Goal: Task Accomplishment & Management: Complete application form

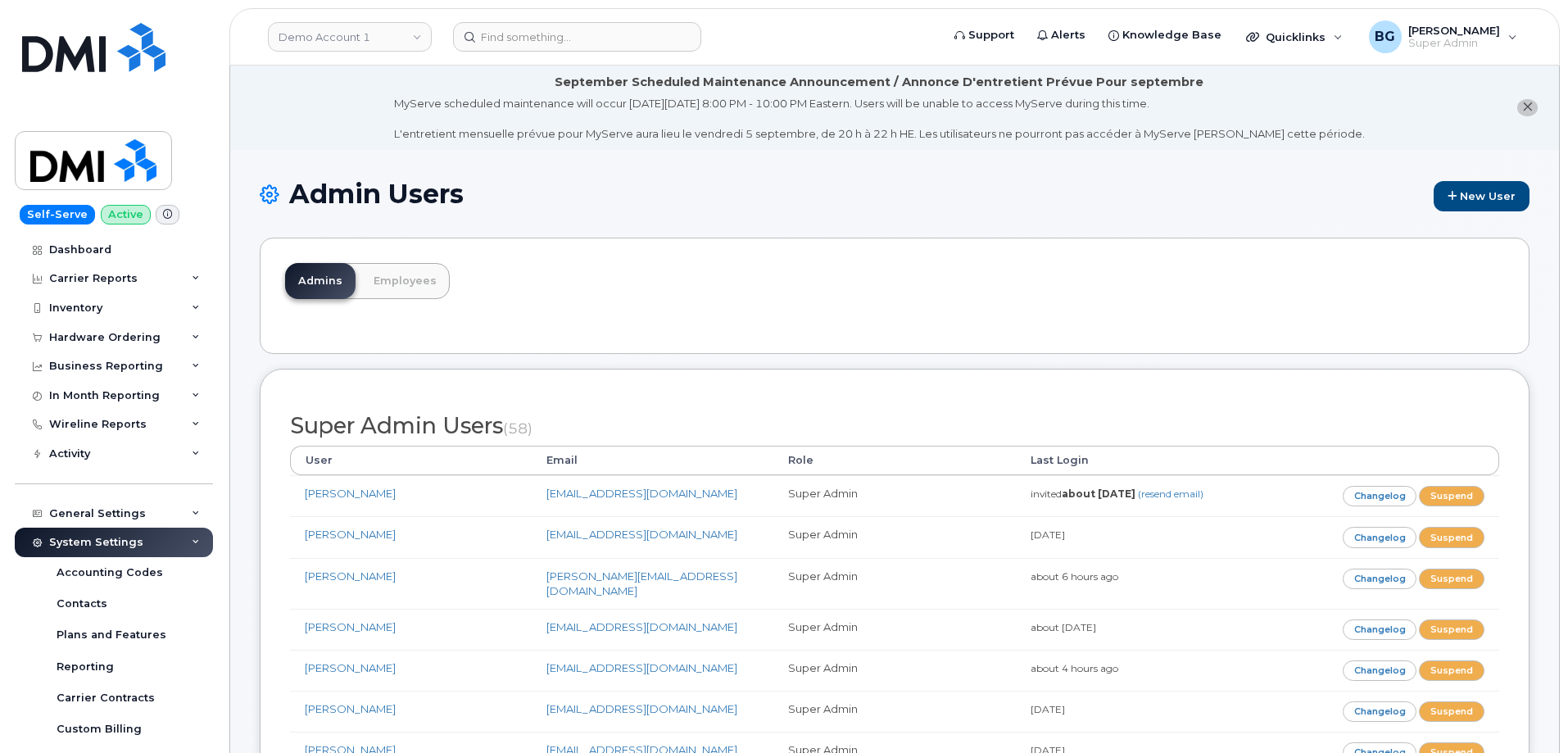
scroll to position [2366, 0]
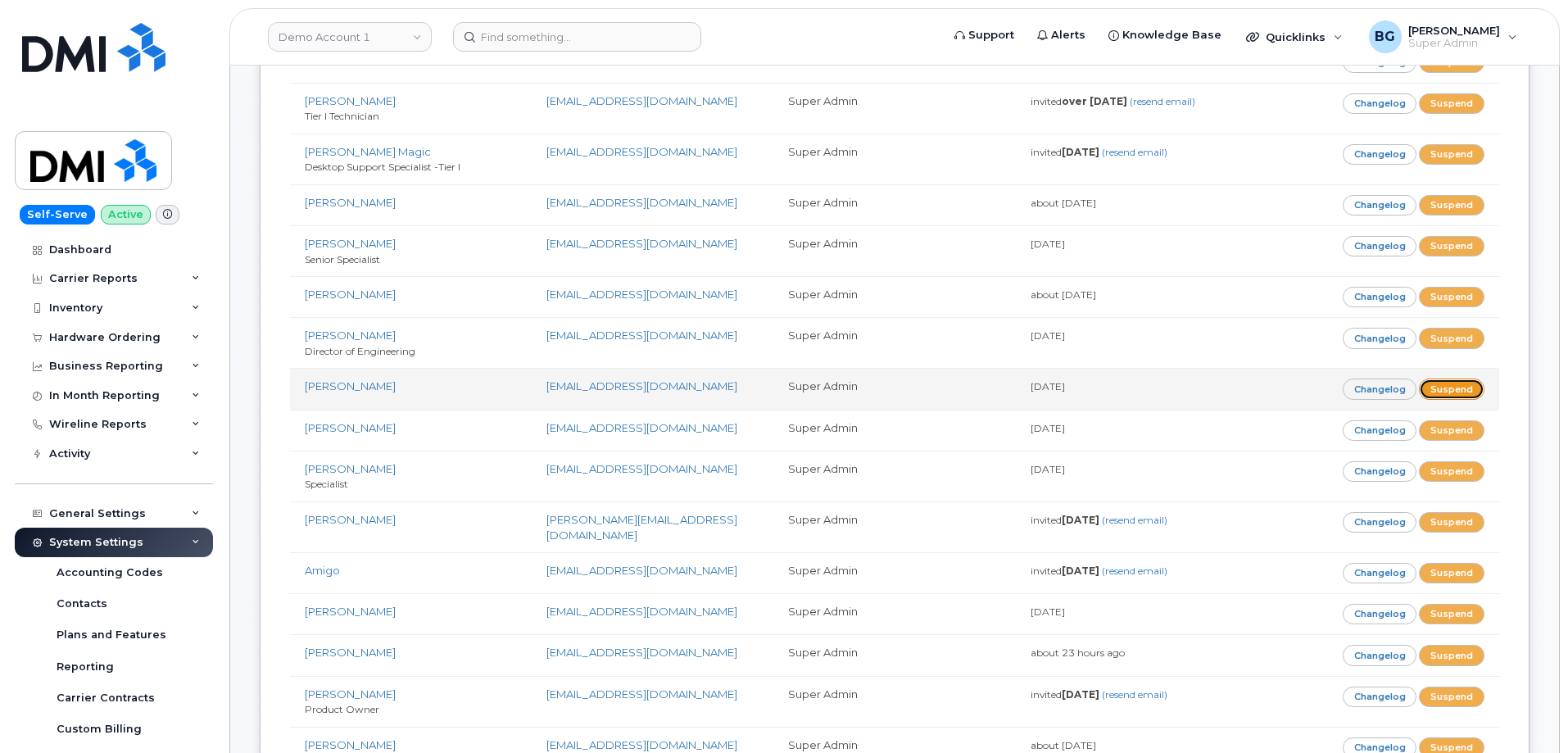
click at [1451, 379] on link "Suspend" at bounding box center [1451, 389] width 66 height 20
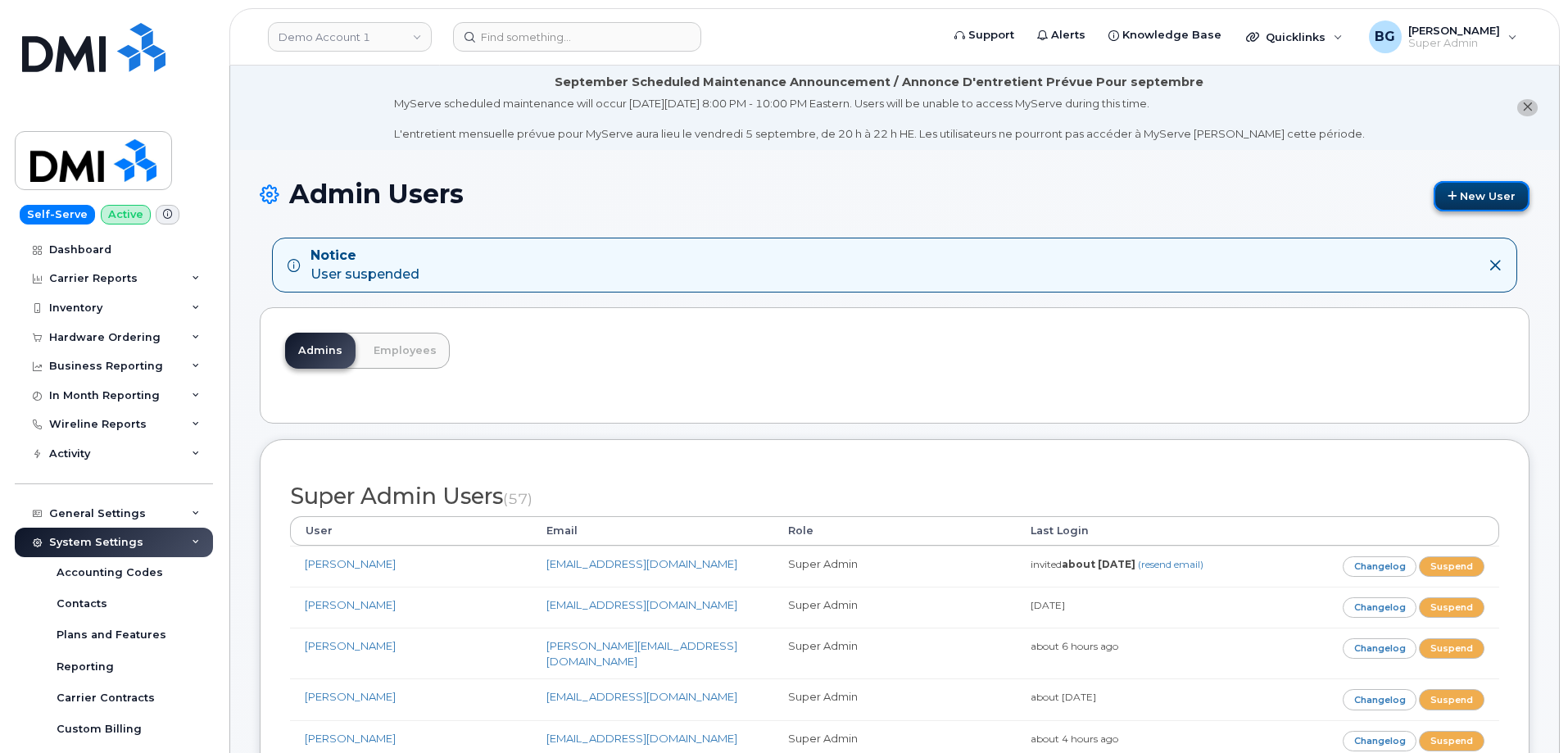
click at [1467, 197] on link "New User" at bounding box center [1481, 197] width 96 height 31
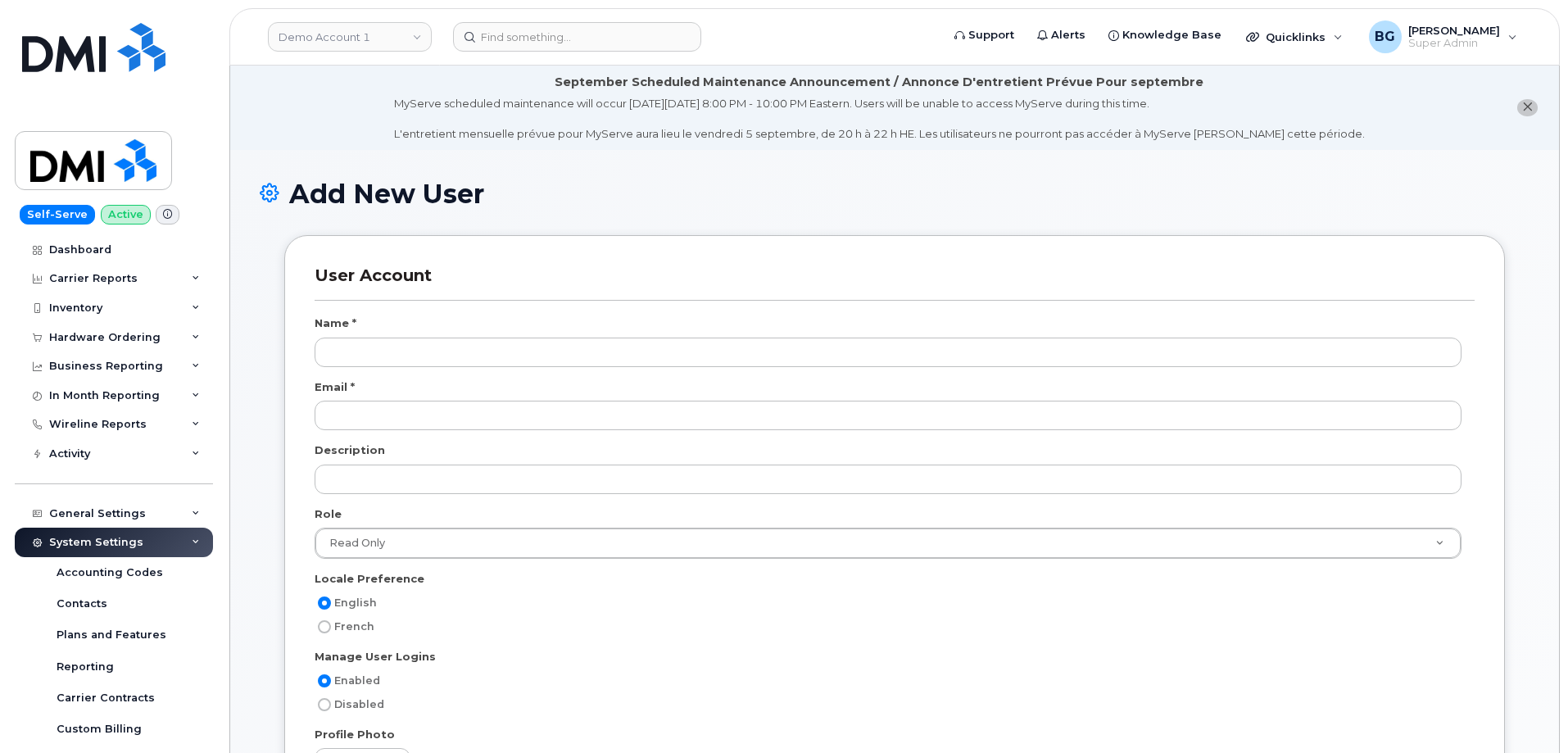
select select
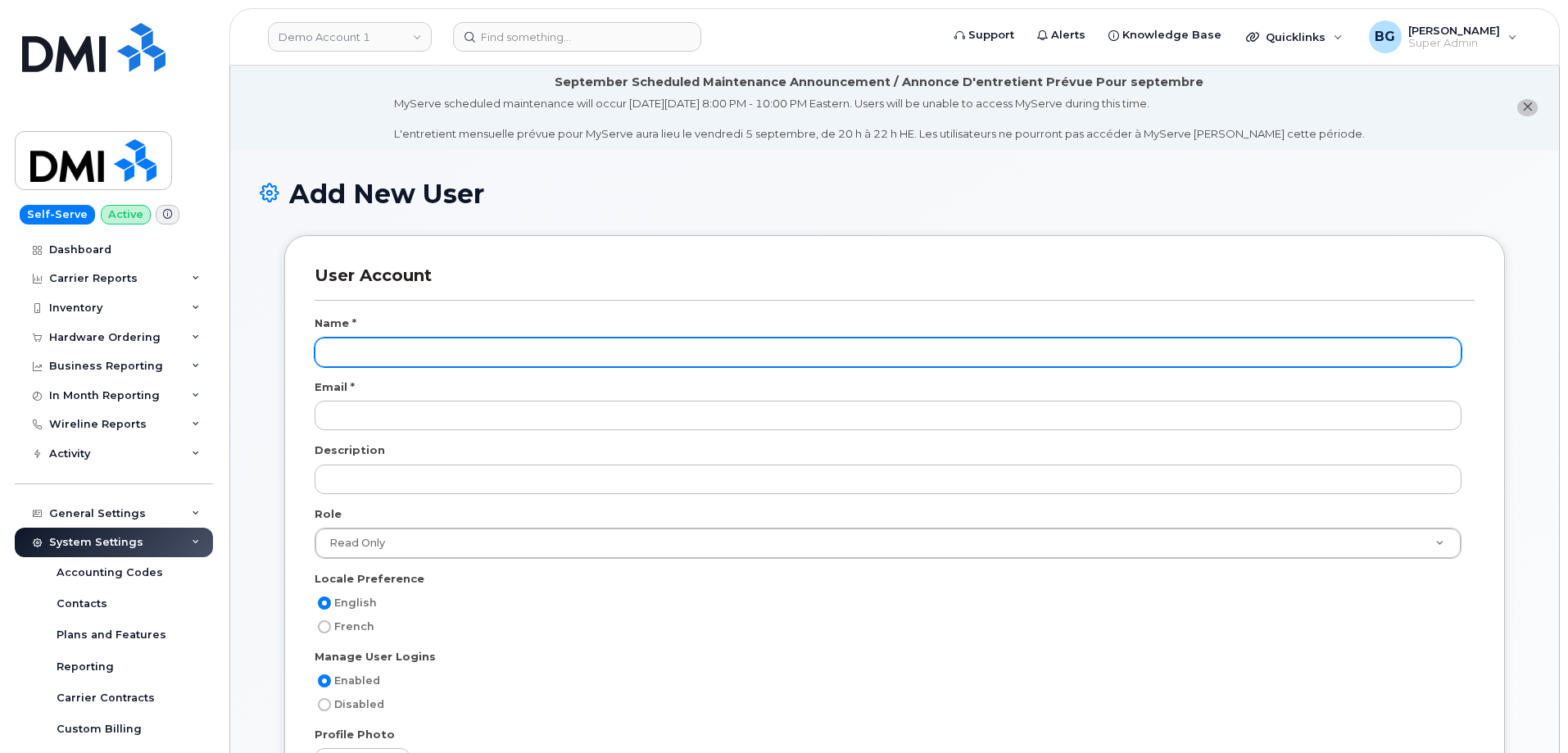
scroll to position [62, 0]
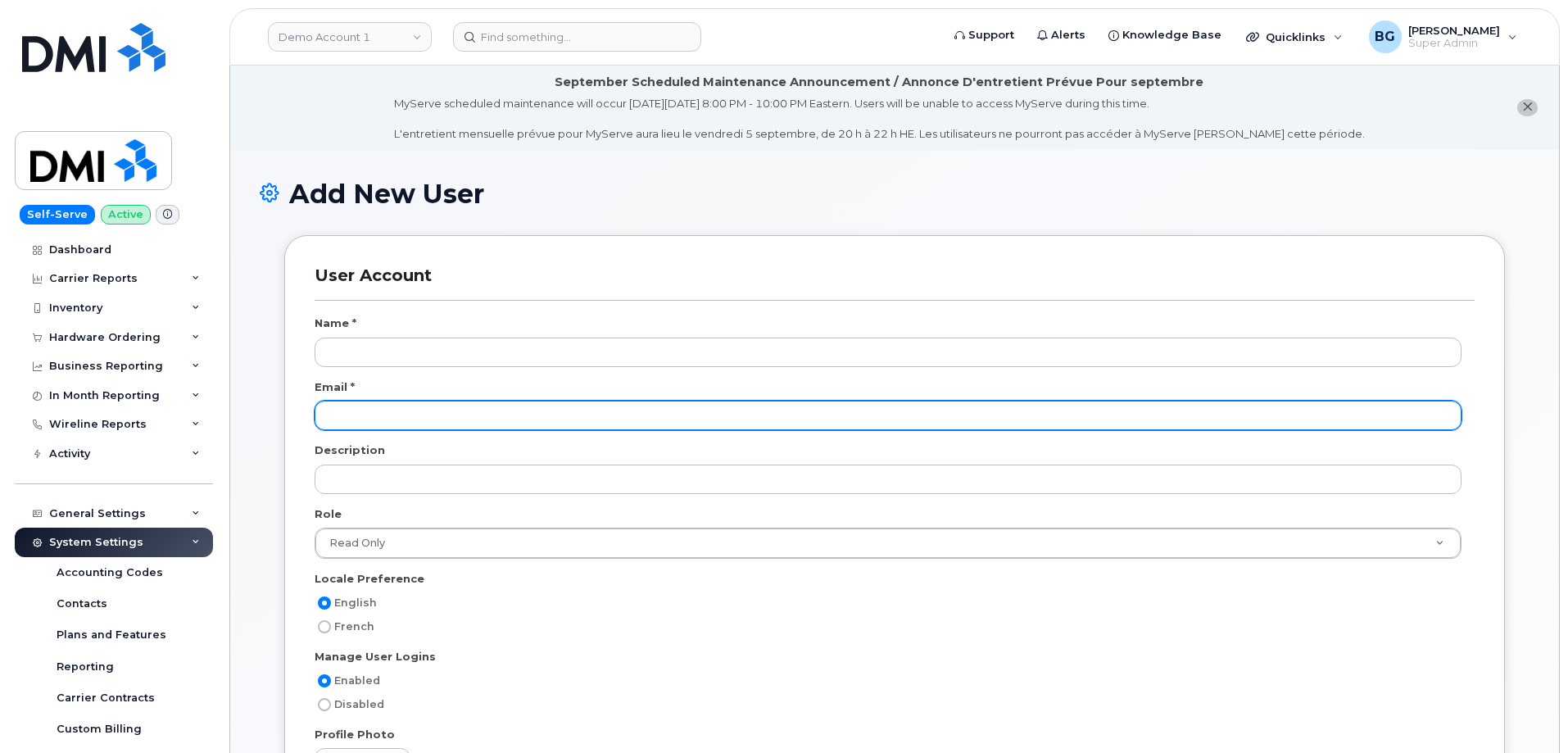
click at [373, 425] on input "email" at bounding box center [888, 415] width 1147 height 30
paste input "[EMAIL_ADDRESS][DOMAIN_NAME]"
type input "[EMAIL_ADDRESS][DOMAIN_NAME]"
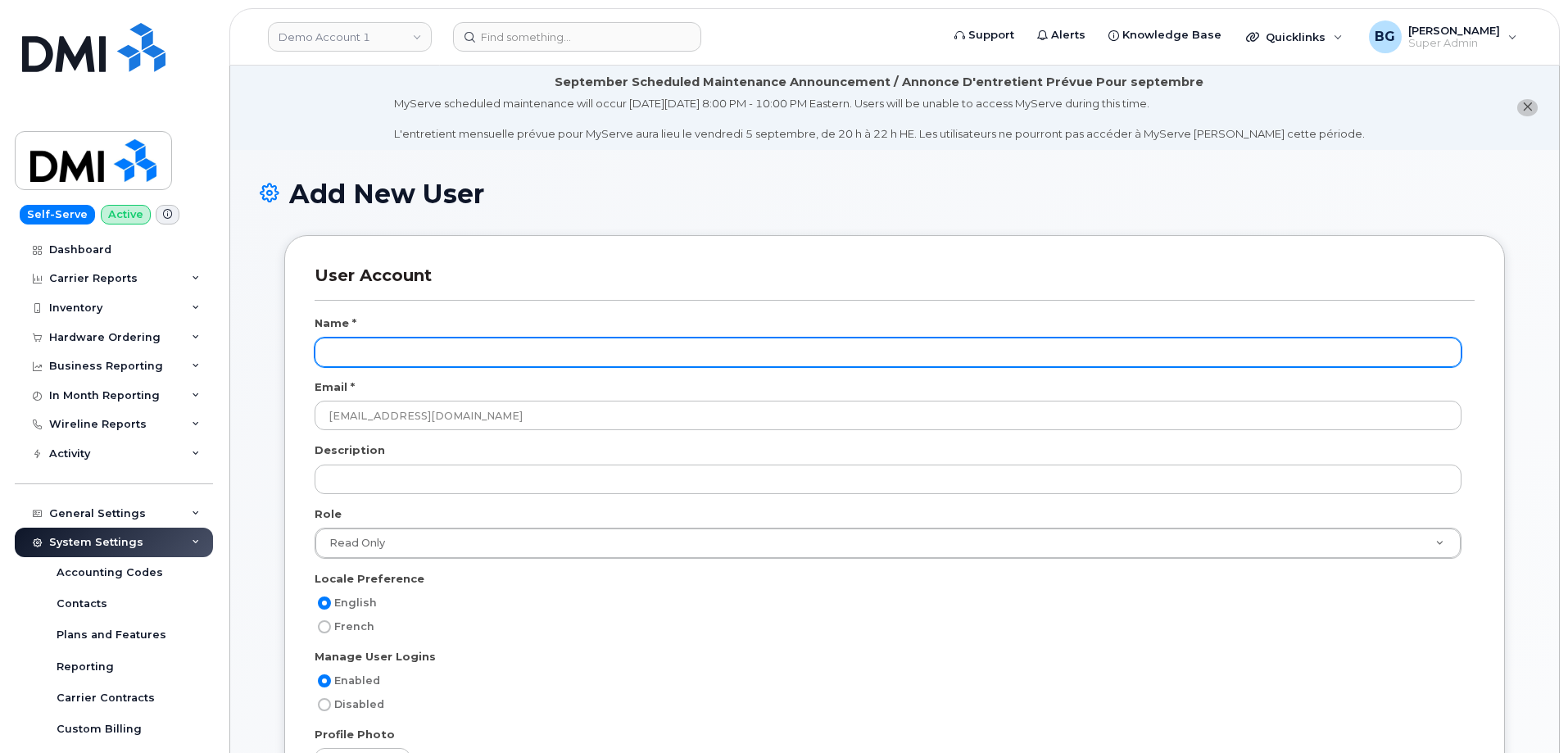
click at [327, 345] on input "text" at bounding box center [888, 352] width 1147 height 30
paste input "[PERSON_NAME]"
type input "[PERSON_NAME]"
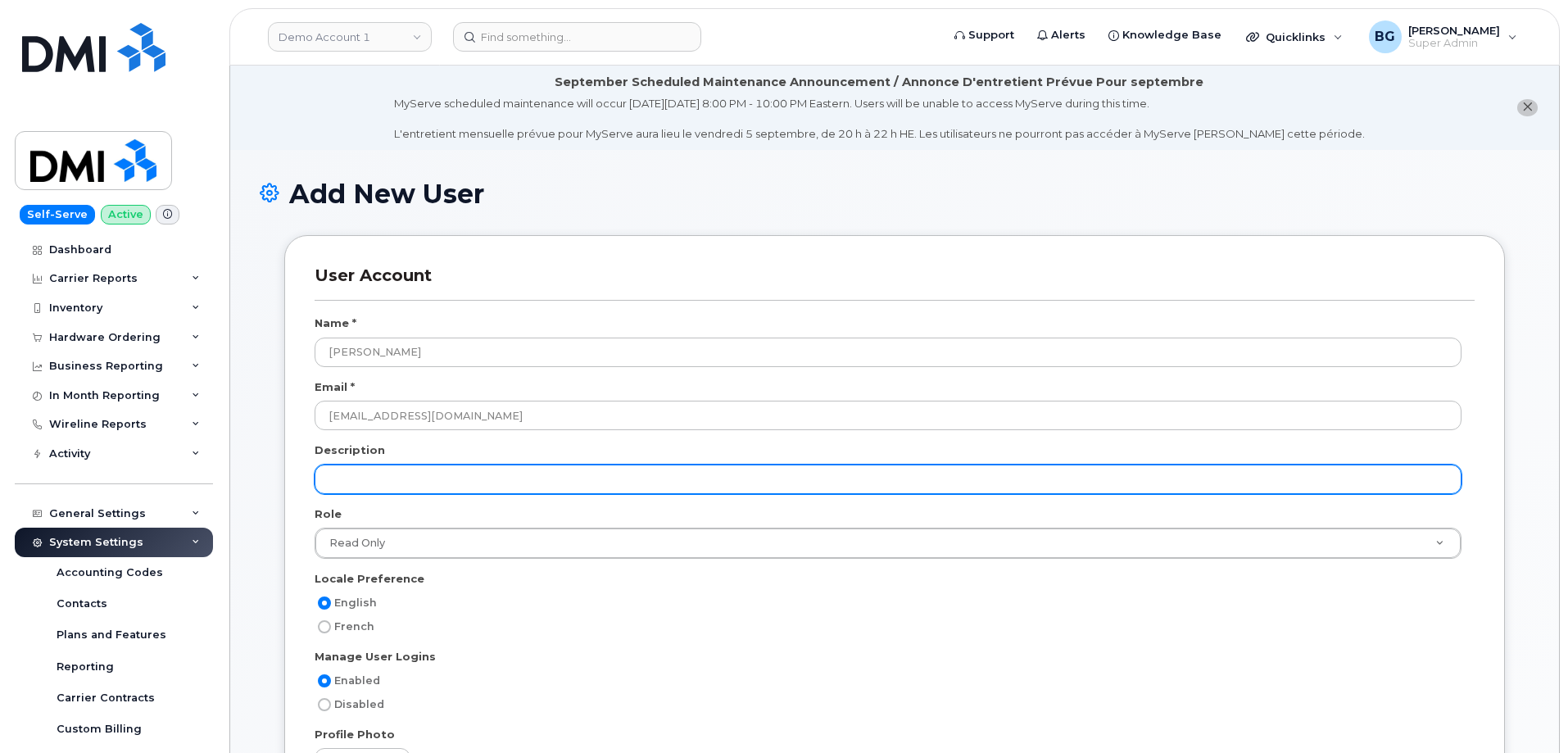
click at [383, 478] on input "text" at bounding box center [888, 479] width 1147 height 30
paste input "Mngd Srvcs"
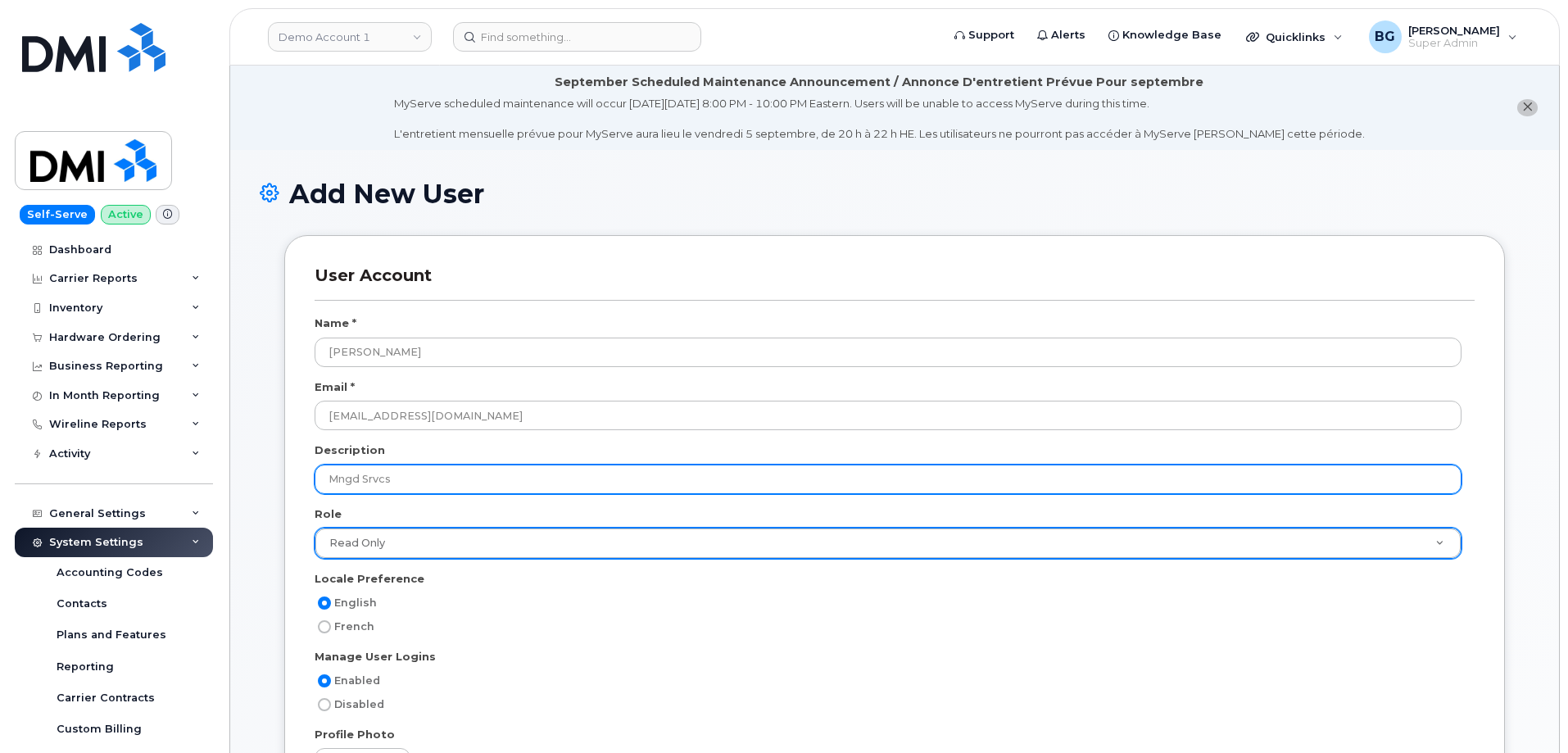
type input "Mngd Srvcs"
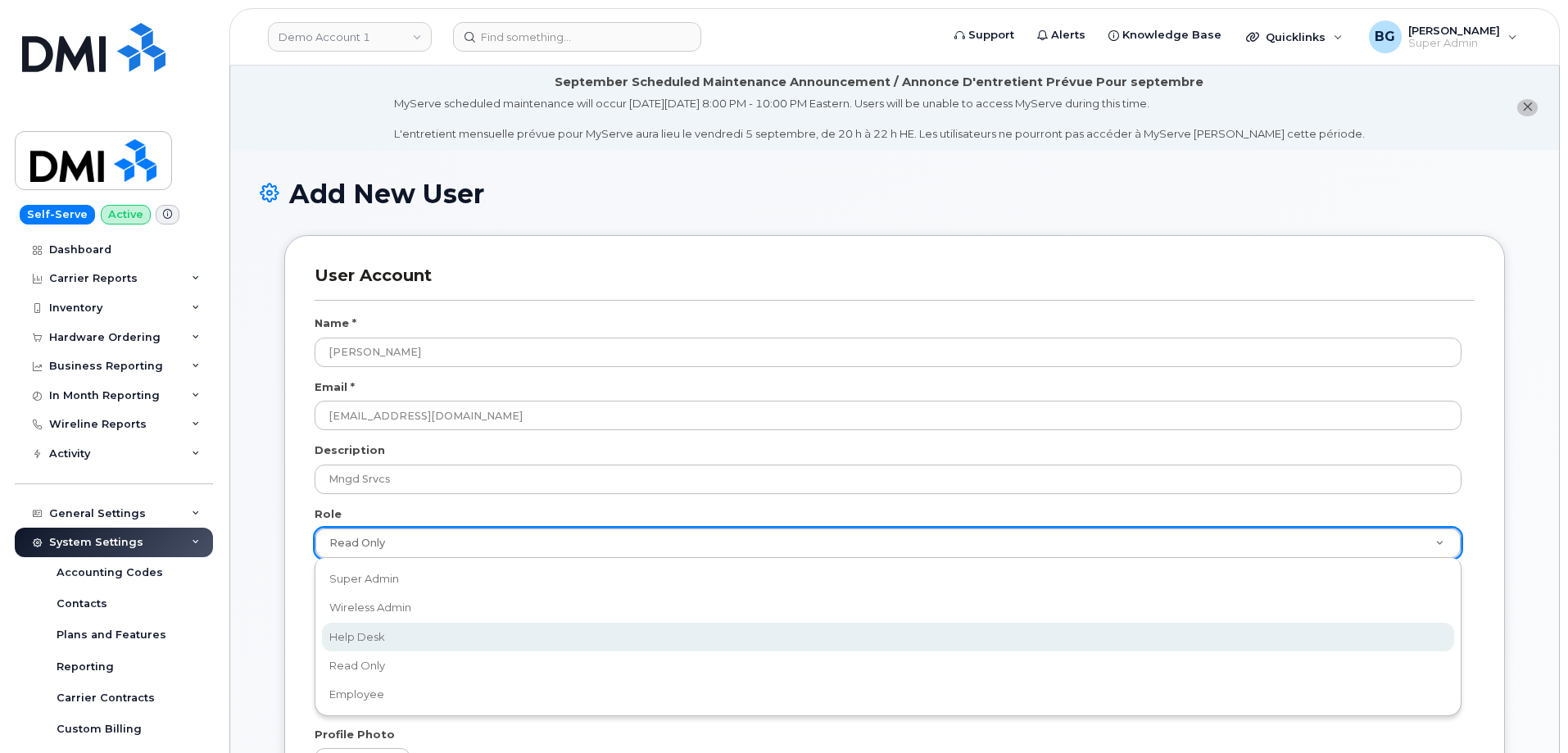
select select "help_desk"
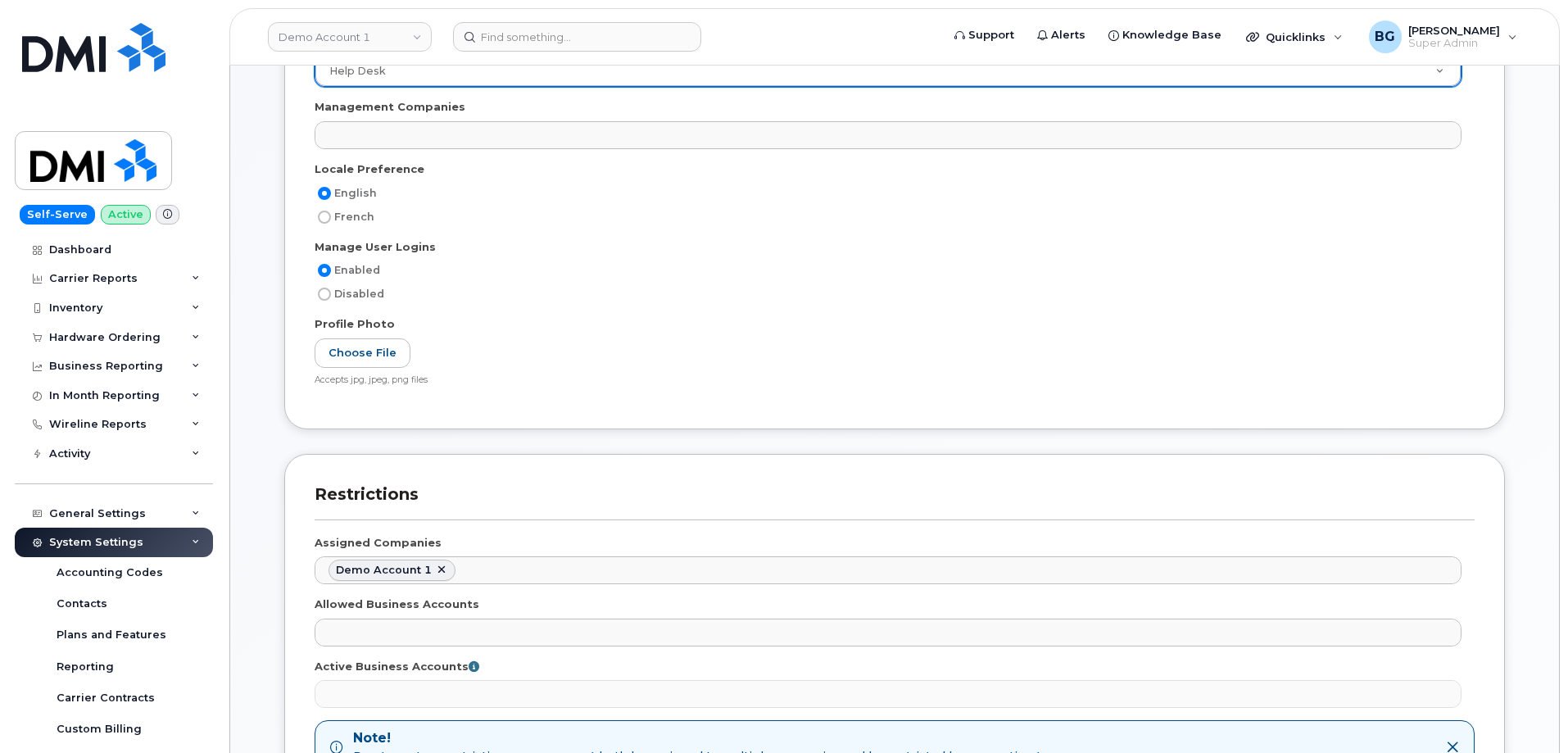
scroll to position [492, 0]
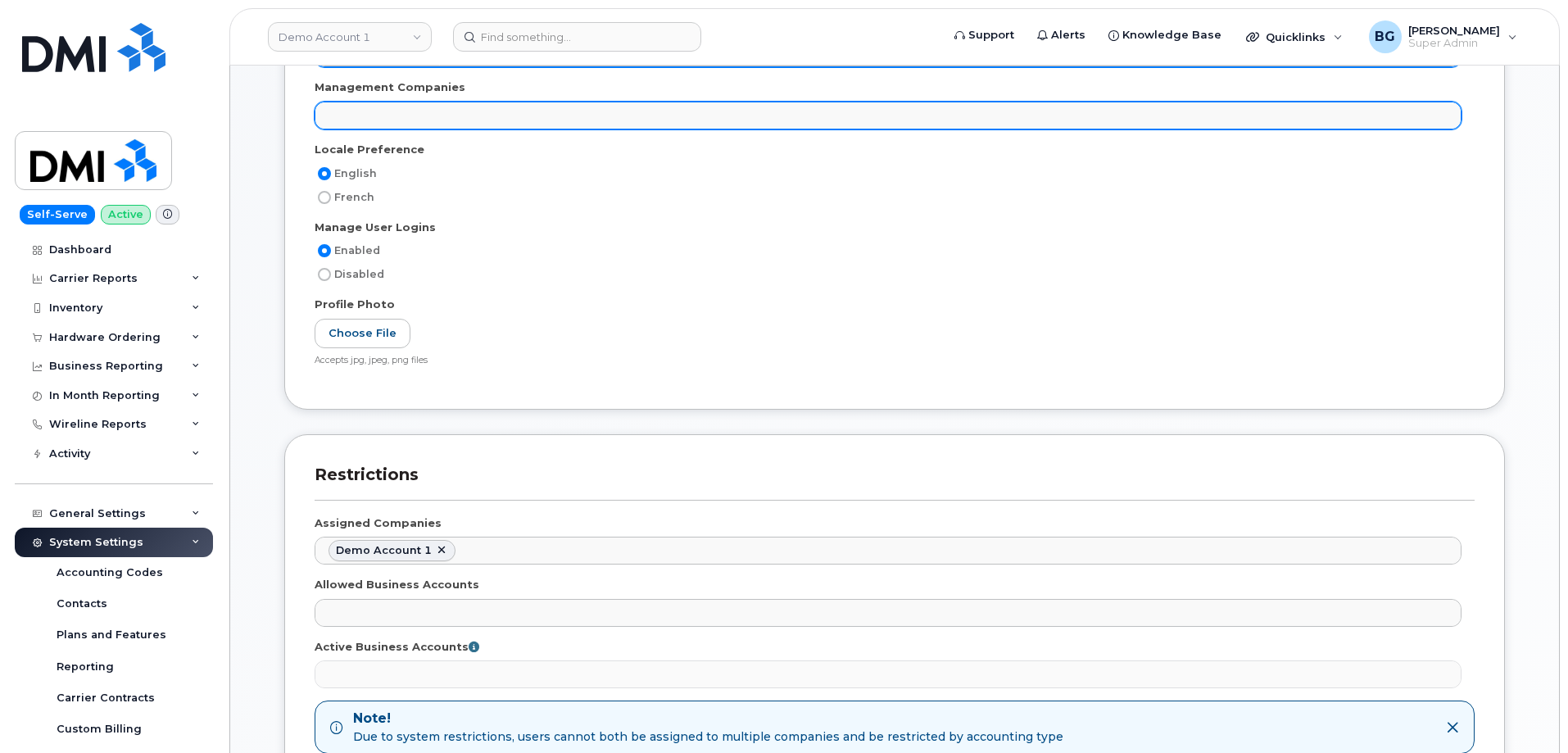
click at [379, 123] on ul at bounding box center [888, 115] width 1145 height 26
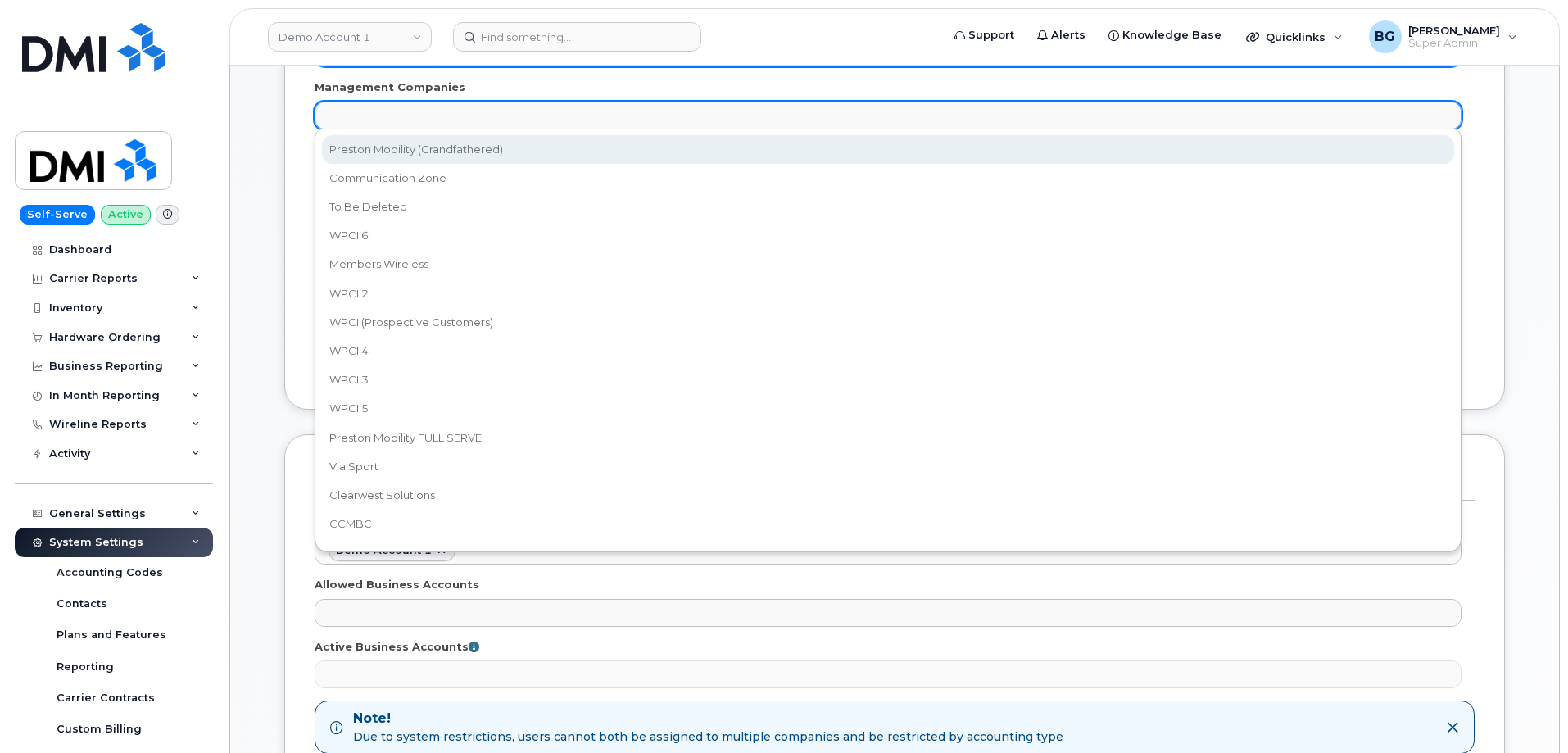
select select "14"
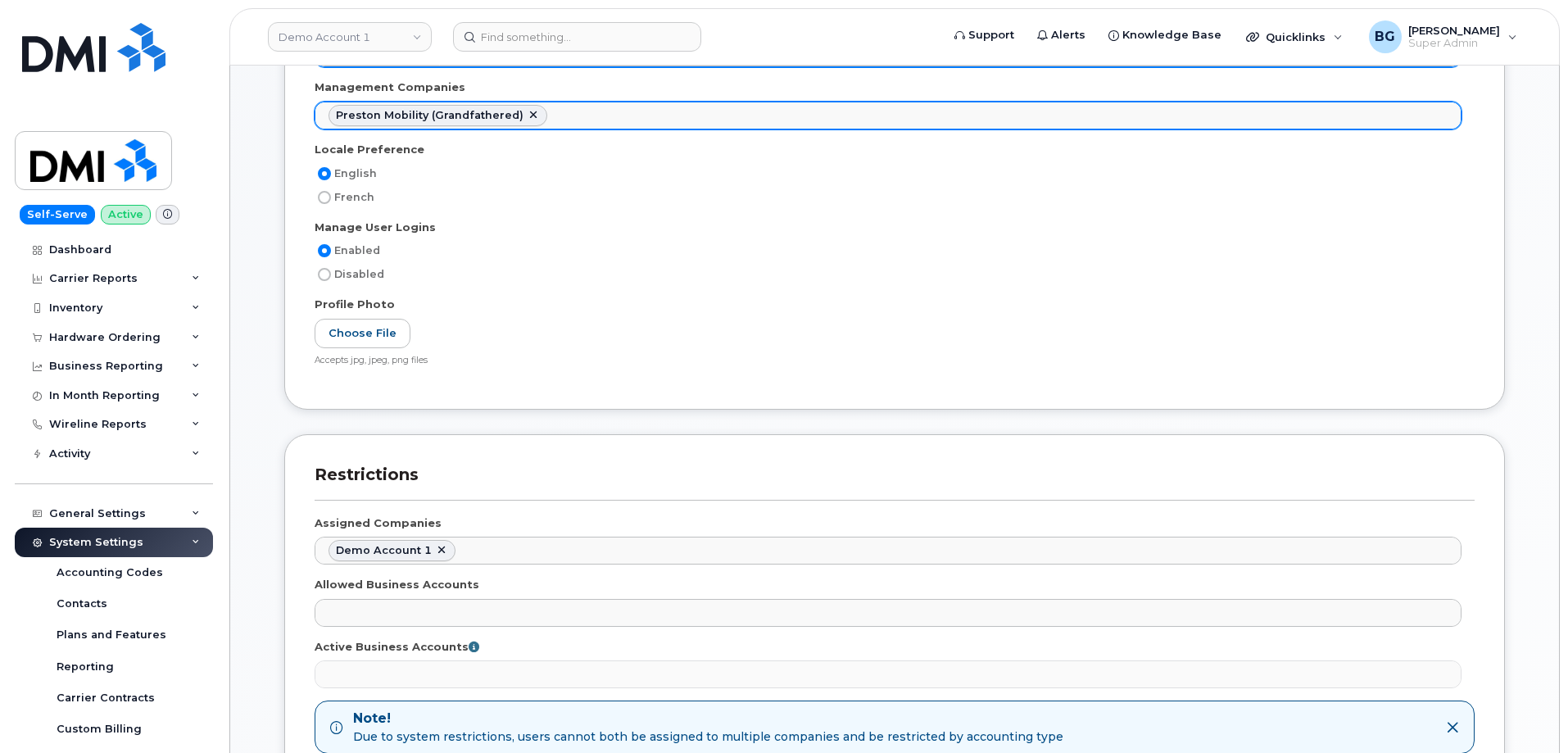
click at [615, 120] on ul "Preston Mobility (Grandfathered)" at bounding box center [888, 115] width 1145 height 26
click at [731, 121] on ul "Preston Mobility (Grandfathered) Communication Zone" at bounding box center [888, 115] width 1145 height 26
click at [833, 123] on ul "Preston Mobility (Grandfathered) Communication Zone WPCI 6" at bounding box center [888, 115] width 1145 height 26
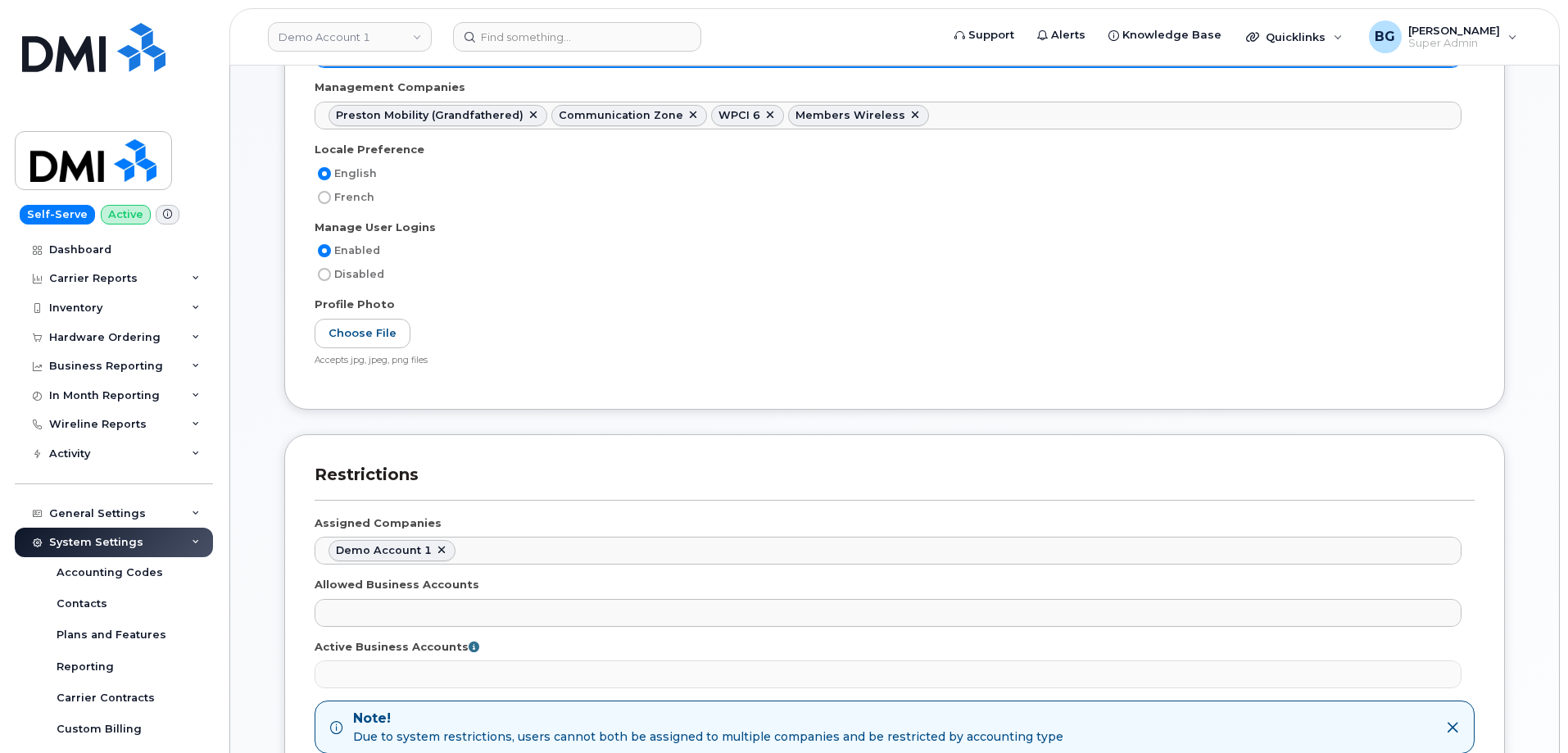
click at [1003, 110] on ul "Preston Mobility (Grandfathered) Communication Zone WPCI 6 Members Wireless" at bounding box center [888, 115] width 1145 height 26
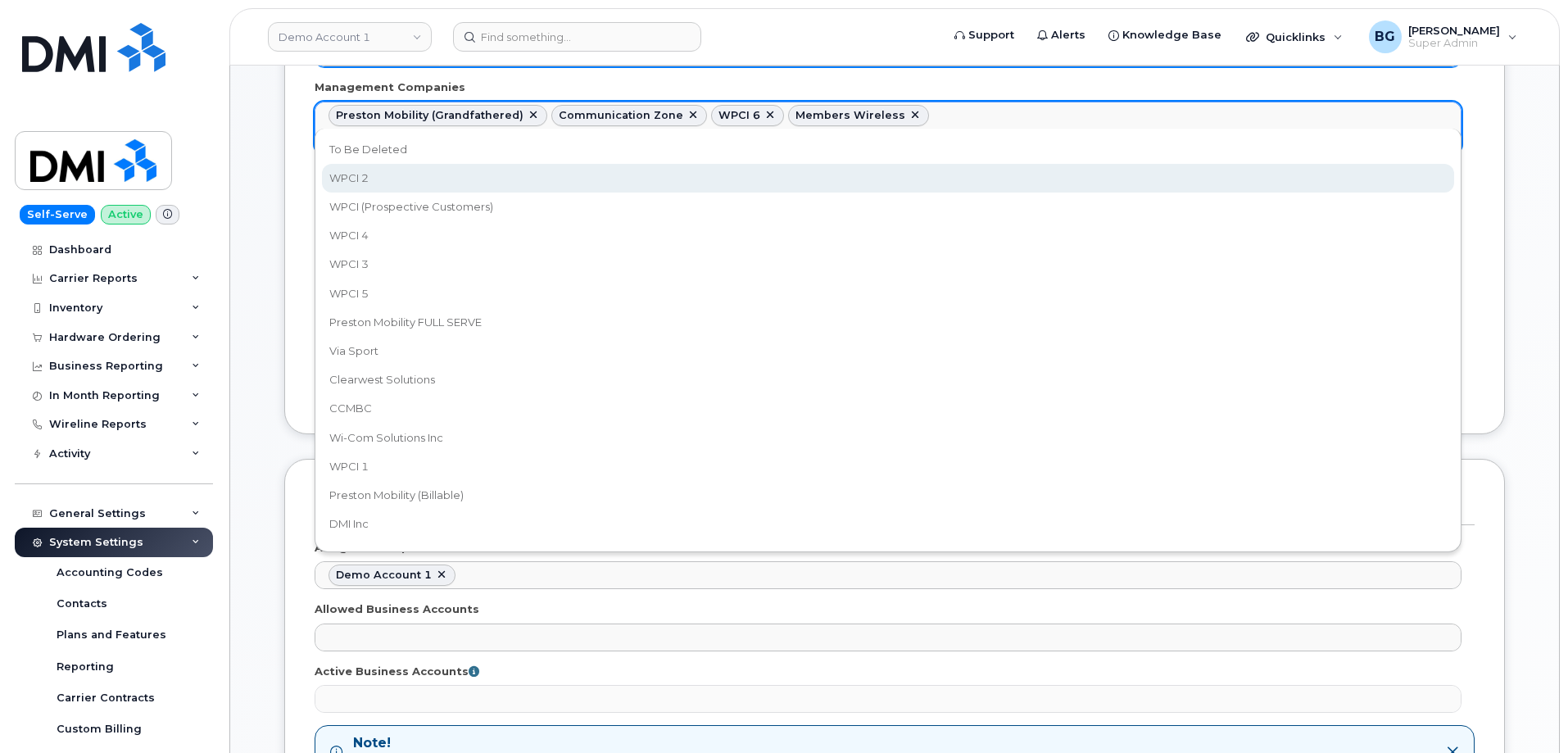
drag, startPoint x: 384, startPoint y: 182, endPoint x: 602, endPoint y: 149, distance: 220.5
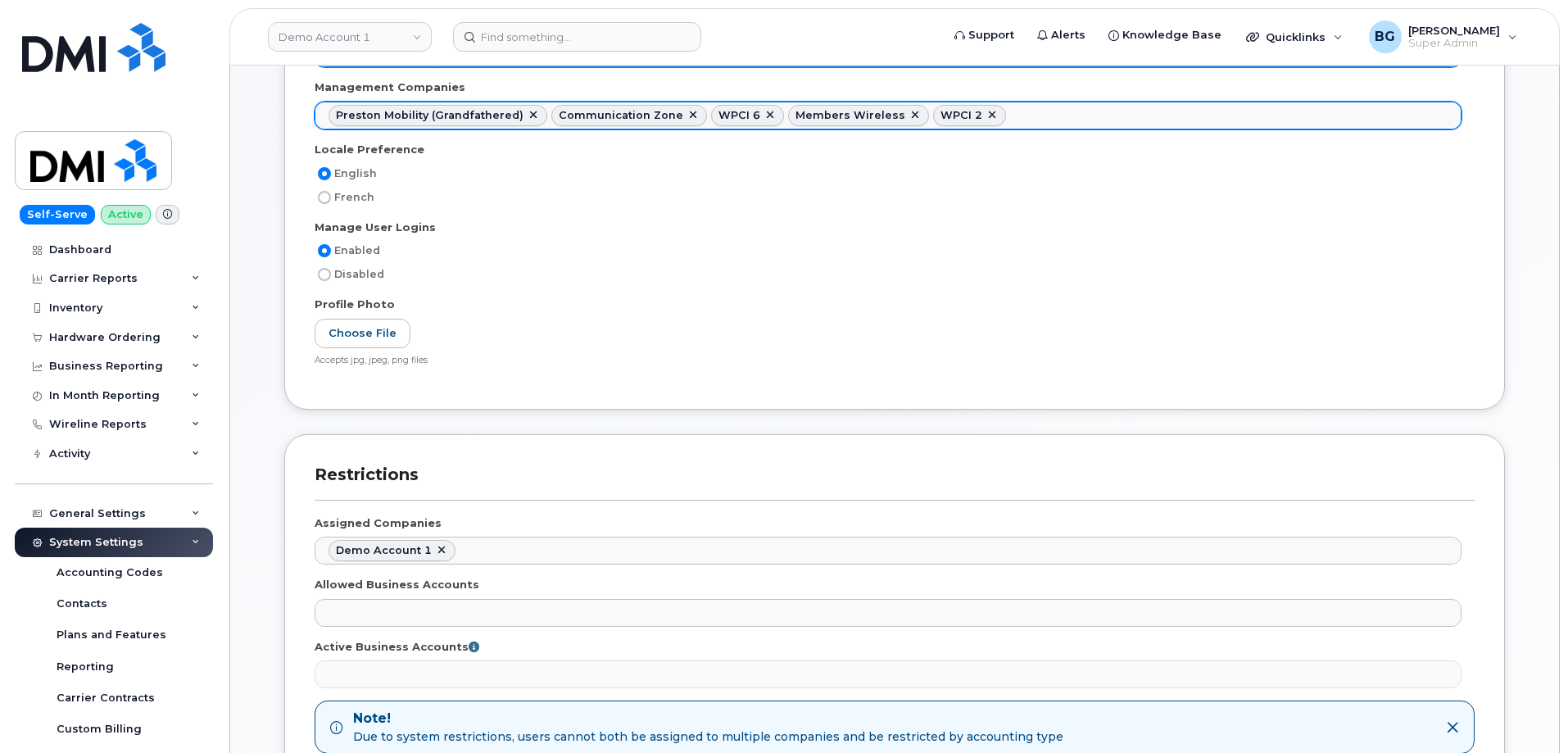
click at [1018, 119] on ul "Preston Mobility (Grandfathered) Communication Zone WPCI 6 Members Wireless WPC…" at bounding box center [888, 115] width 1145 height 26
click at [1171, 111] on ul "Preston Mobility (Grandfathered) Communication Zone WPCI 6 Members Wireless WPC…" at bounding box center [888, 115] width 1145 height 26
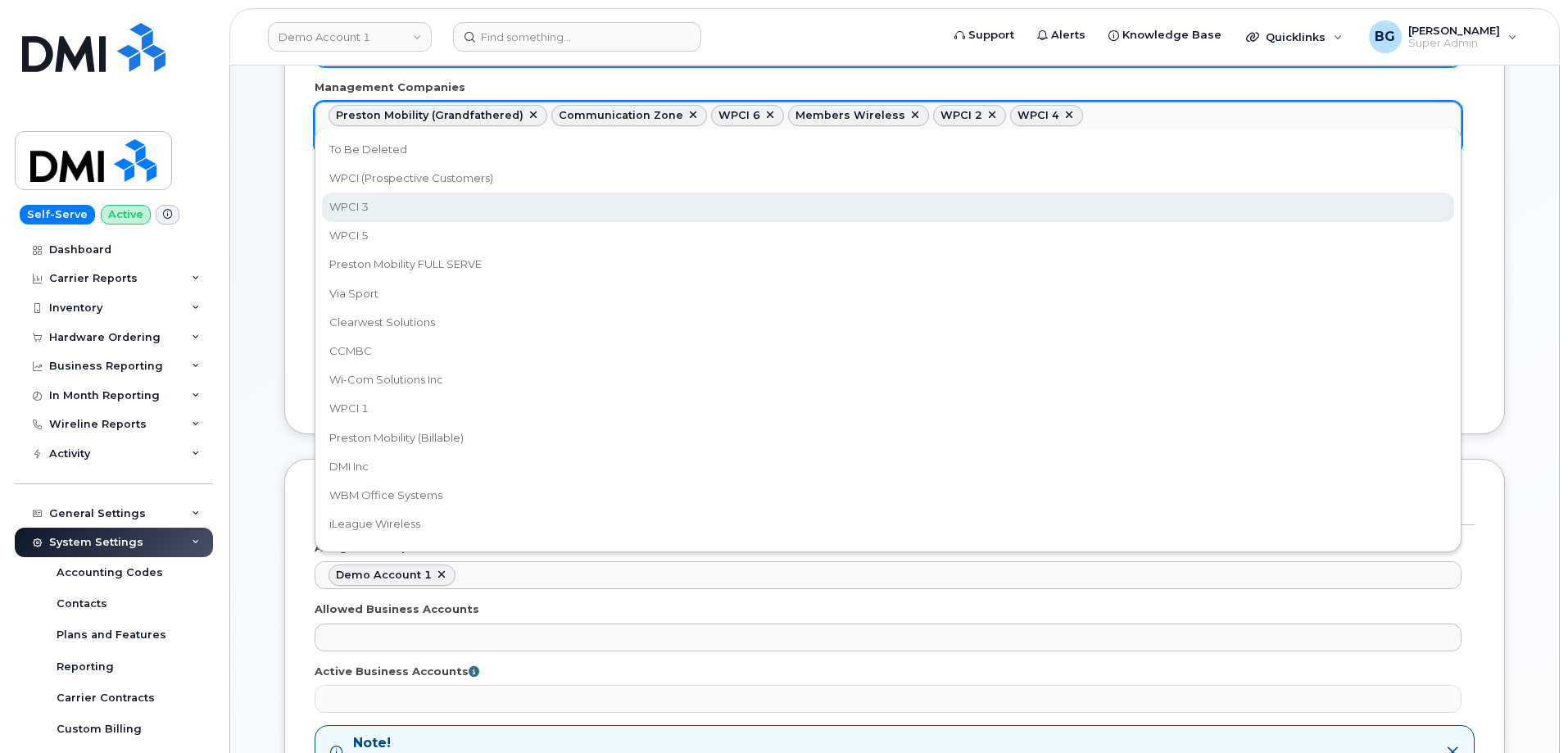
drag, startPoint x: 345, startPoint y: 201, endPoint x: 375, endPoint y: 202, distance: 30.0
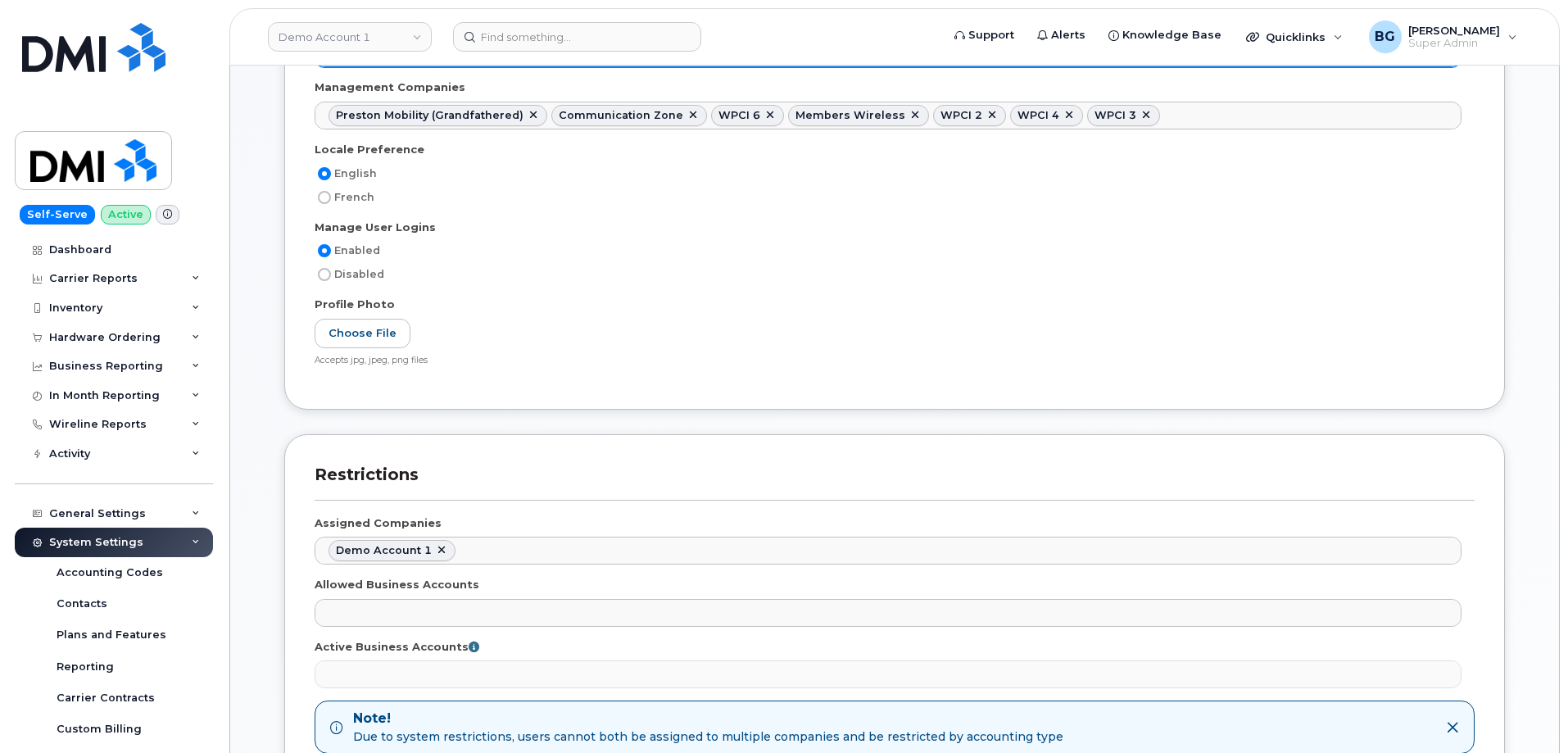
click at [1191, 120] on ul "Preston Mobility (Grandfathered) Communication Zone WPCI 6 Members Wireless WPC…" at bounding box center [888, 115] width 1145 height 26
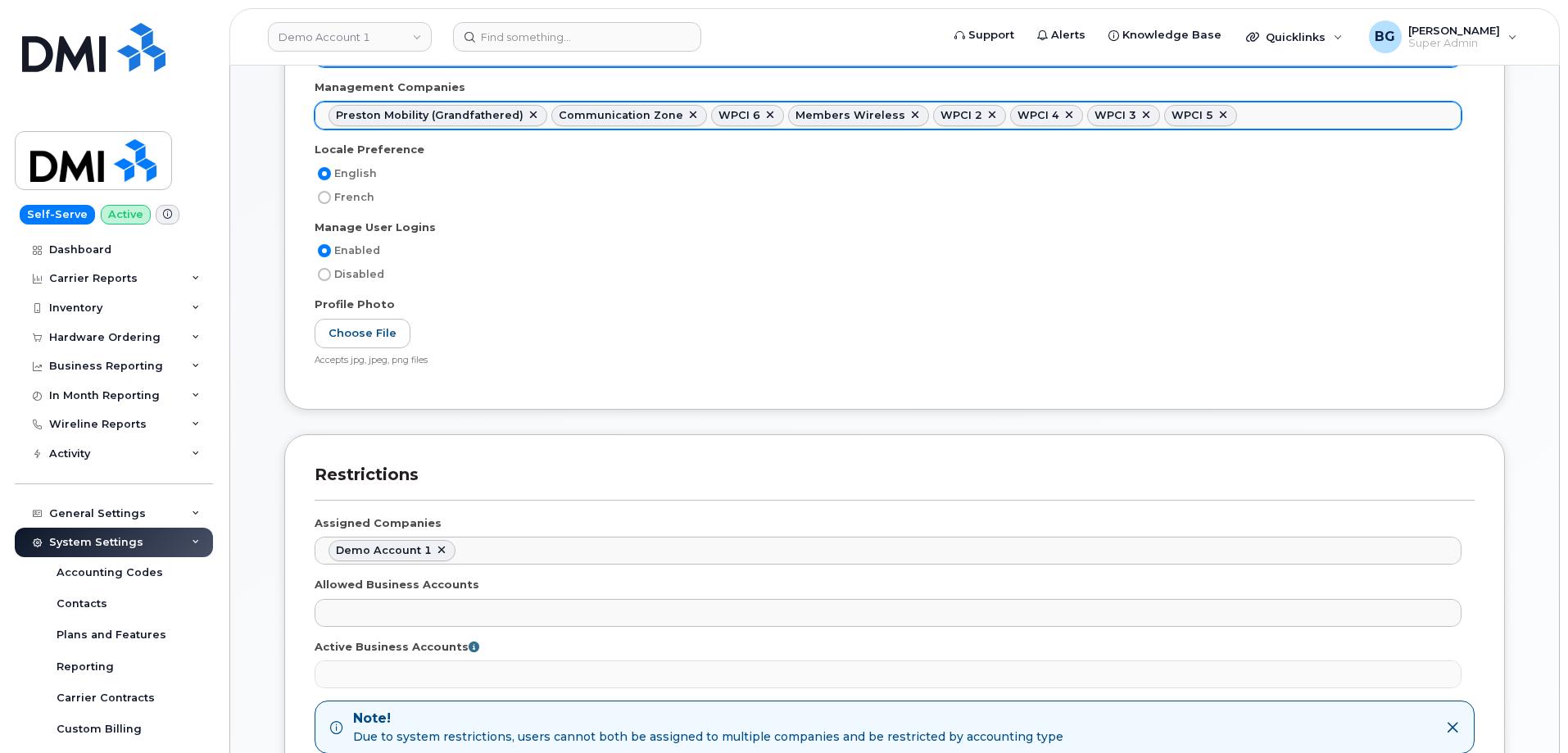
click at [1238, 112] on ul "Preston Mobility (Grandfathered) Communication Zone WPCI 6 Members Wireless WPC…" at bounding box center [888, 115] width 1145 height 26
click at [1433, 117] on input "text" at bounding box center [1440, 114] width 16 height 23
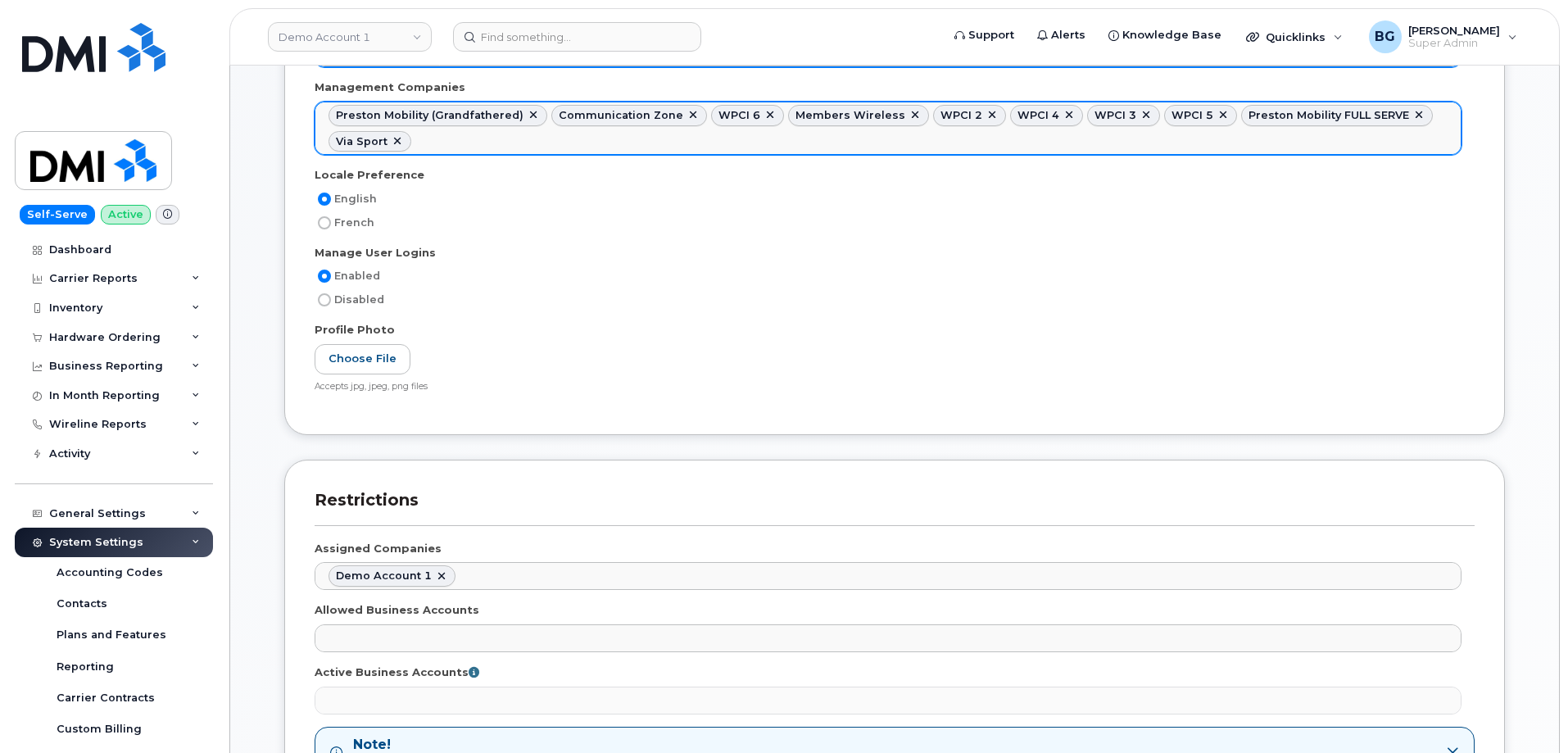
click at [468, 144] on ul "Preston Mobility (Grandfathered) Communication Zone WPCI 6 Members Wireless WPC…" at bounding box center [888, 128] width 1145 height 52
click at [603, 136] on ul "Preston Mobility (Grandfathered) Communication Zone WPCI 6 Members Wireless WPC…" at bounding box center [888, 128] width 1145 height 52
click at [673, 140] on ul "Preston Mobility (Grandfathered) Communication Zone WPCI 6 Members Wireless WPC…" at bounding box center [888, 128] width 1145 height 52
click at [842, 140] on ul "Preston Mobility (Grandfathered) Communication Zone WPCI 6 Members Wireless WPC…" at bounding box center [888, 128] width 1145 height 52
click at [1000, 139] on ul "Preston Mobility (Grandfathered) Communication Zone WPCI 6 Members Wireless WPC…" at bounding box center [888, 128] width 1145 height 52
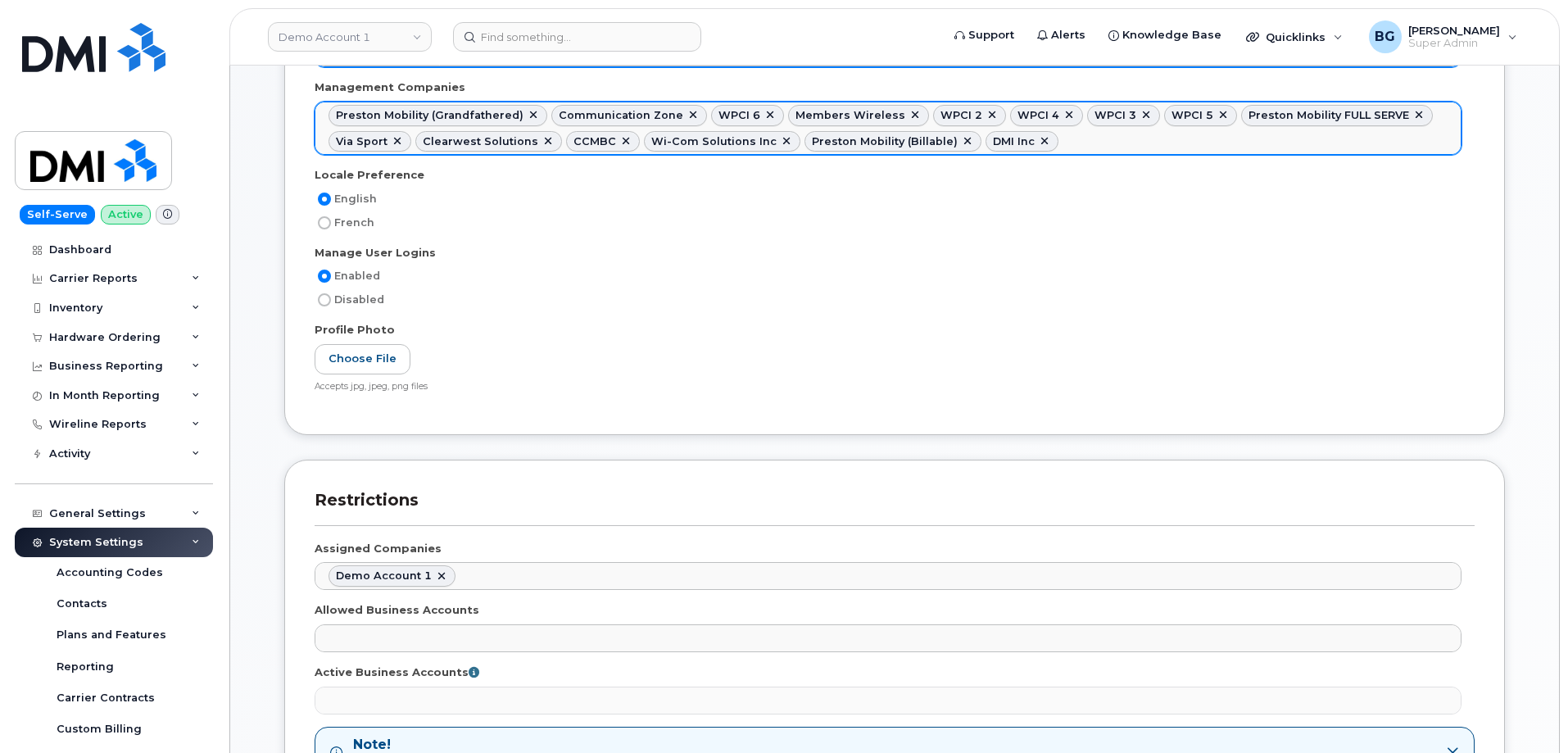
click at [1063, 140] on ul "Preston Mobility (Grandfathered) Communication Zone WPCI 6 Members Wireless WPC…" at bounding box center [888, 128] width 1145 height 52
click at [1136, 137] on ul "Preston Mobility (Grandfathered) Communication Zone WPCI 6 Members Wireless WPC…" at bounding box center [888, 128] width 1145 height 52
click at [1312, 144] on ul "Preston Mobility (Grandfathered) Communication Zone WPCI 6 Members Wireless WPC…" at bounding box center [888, 128] width 1145 height 52
click at [1411, 140] on ul "Preston Mobility (Grandfathered) Communication Zone WPCI 6 Members Wireless WPC…" at bounding box center [888, 128] width 1145 height 52
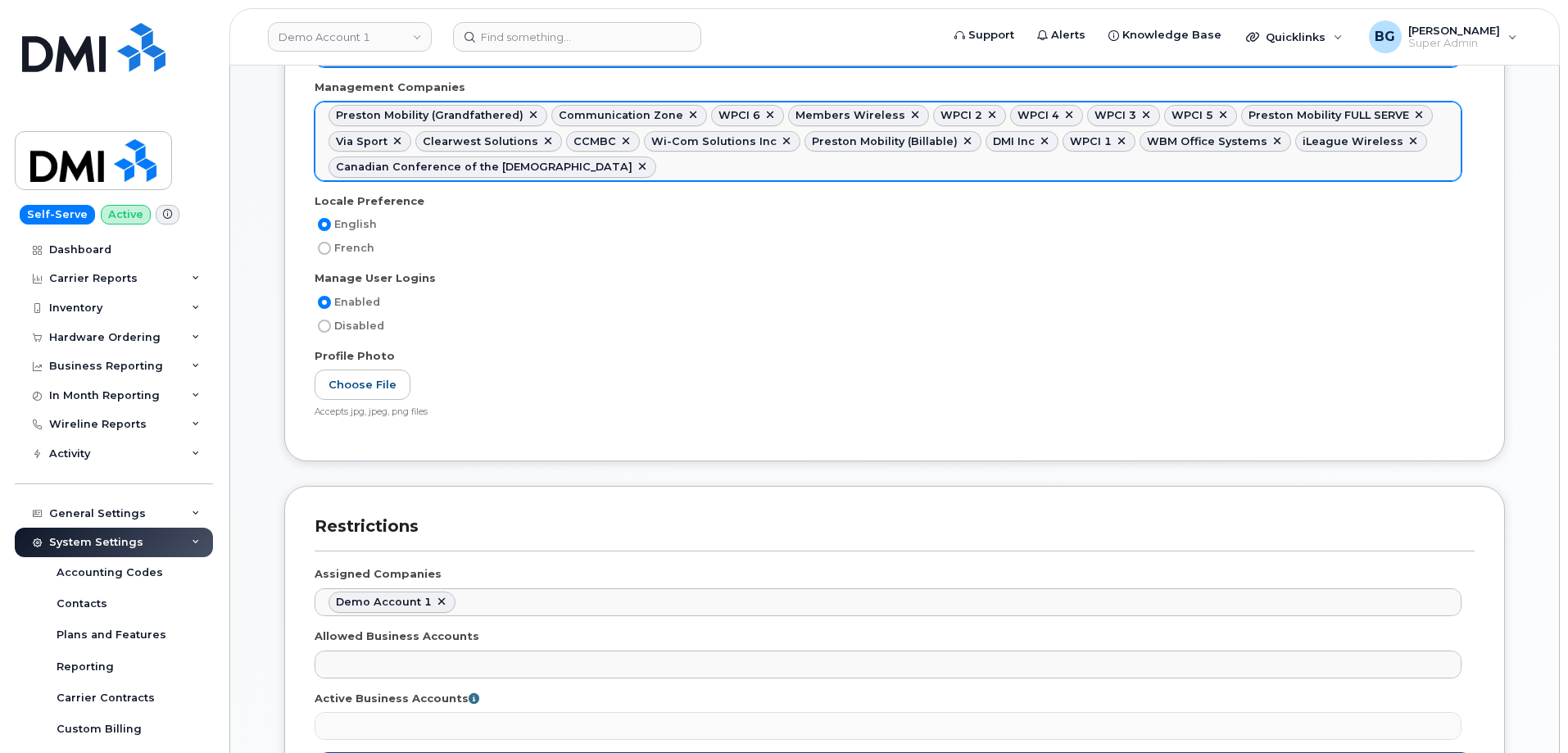
click at [751, 169] on ul "Preston Mobility (Grandfathered) Communication Zone WPCI 6 Members Wireless WPC…" at bounding box center [888, 140] width 1145 height 77
click at [913, 159] on ul "Preston Mobility (Grandfathered) Communication Zone WPCI 6 Members Wireless WPC…" at bounding box center [888, 140] width 1145 height 77
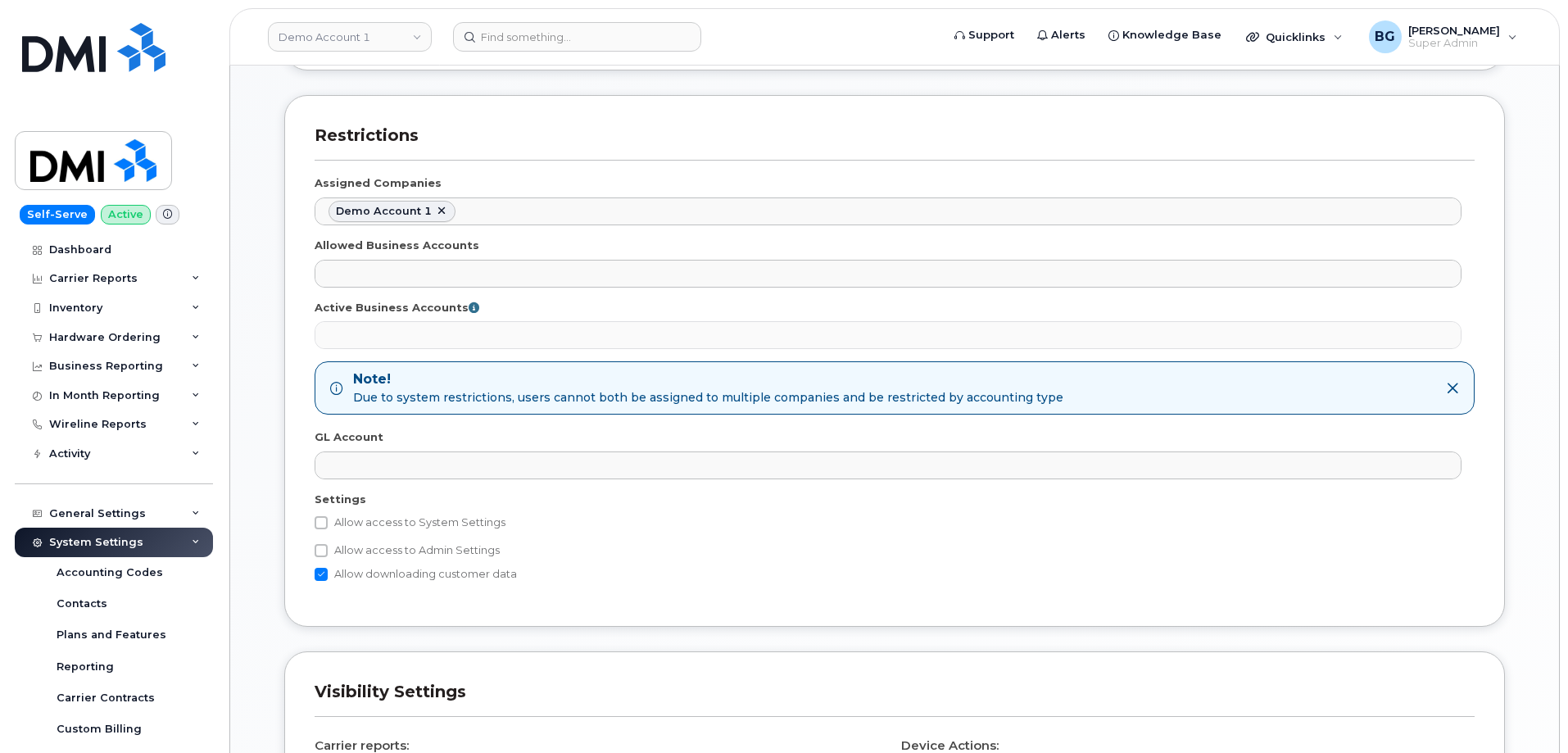
scroll to position [983, 0]
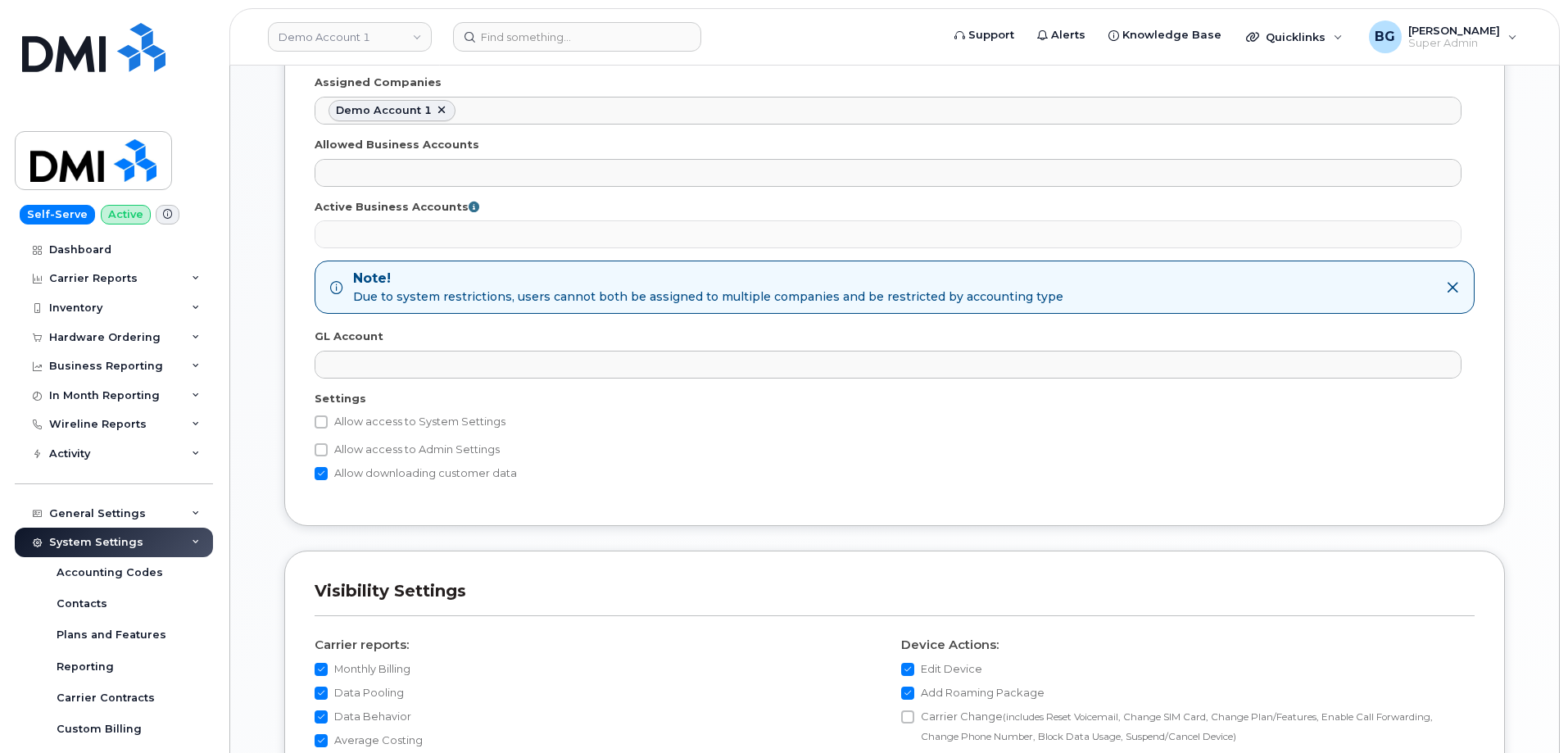
click at [327, 414] on label "Allow access to System Settings" at bounding box center [410, 421] width 191 height 20
click at [327, 415] on input "Allow access to System Settings" at bounding box center [321, 421] width 13 height 13
checkbox input "true"
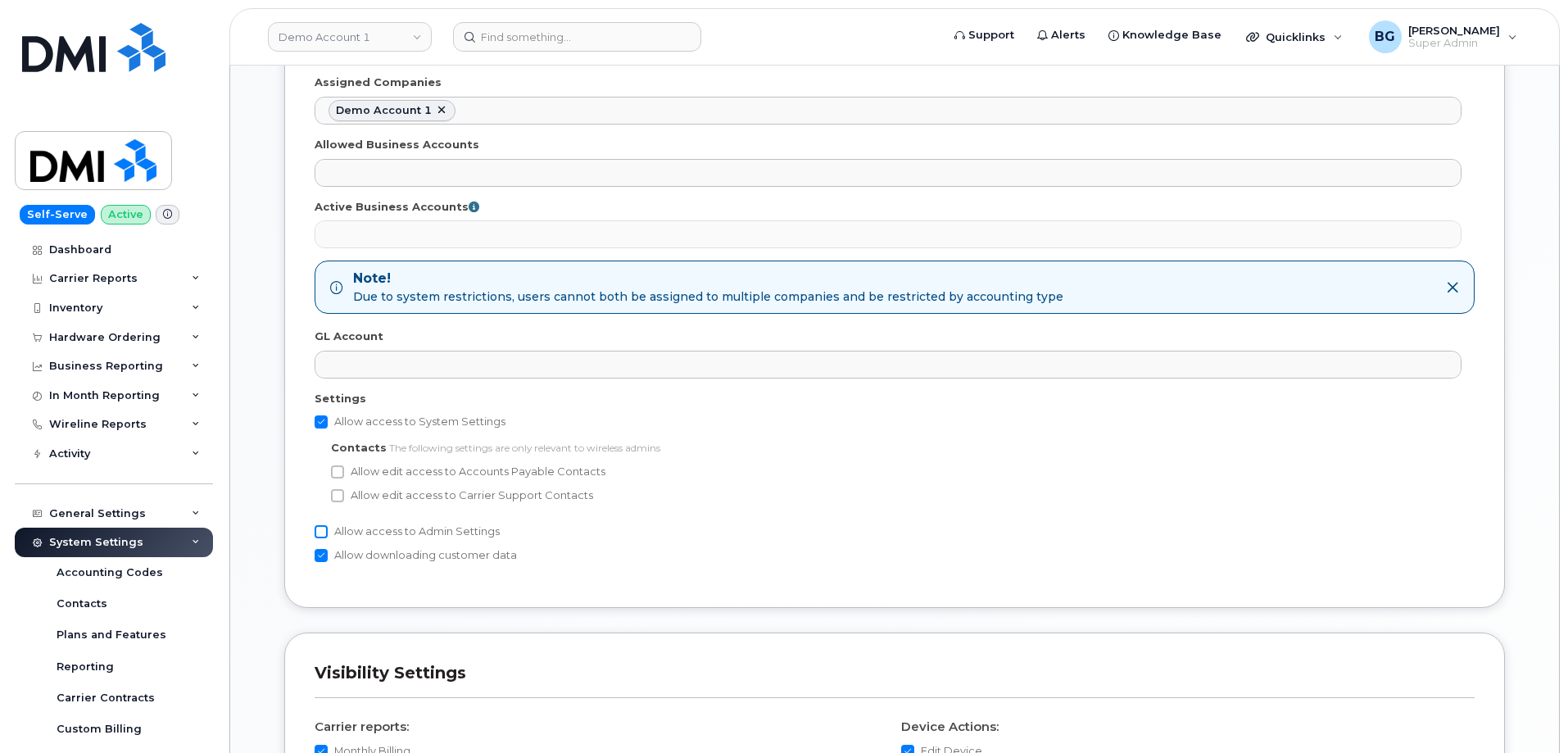
click at [320, 529] on input "Allow access to Admin Settings" at bounding box center [321, 531] width 13 height 13
checkbox input "true"
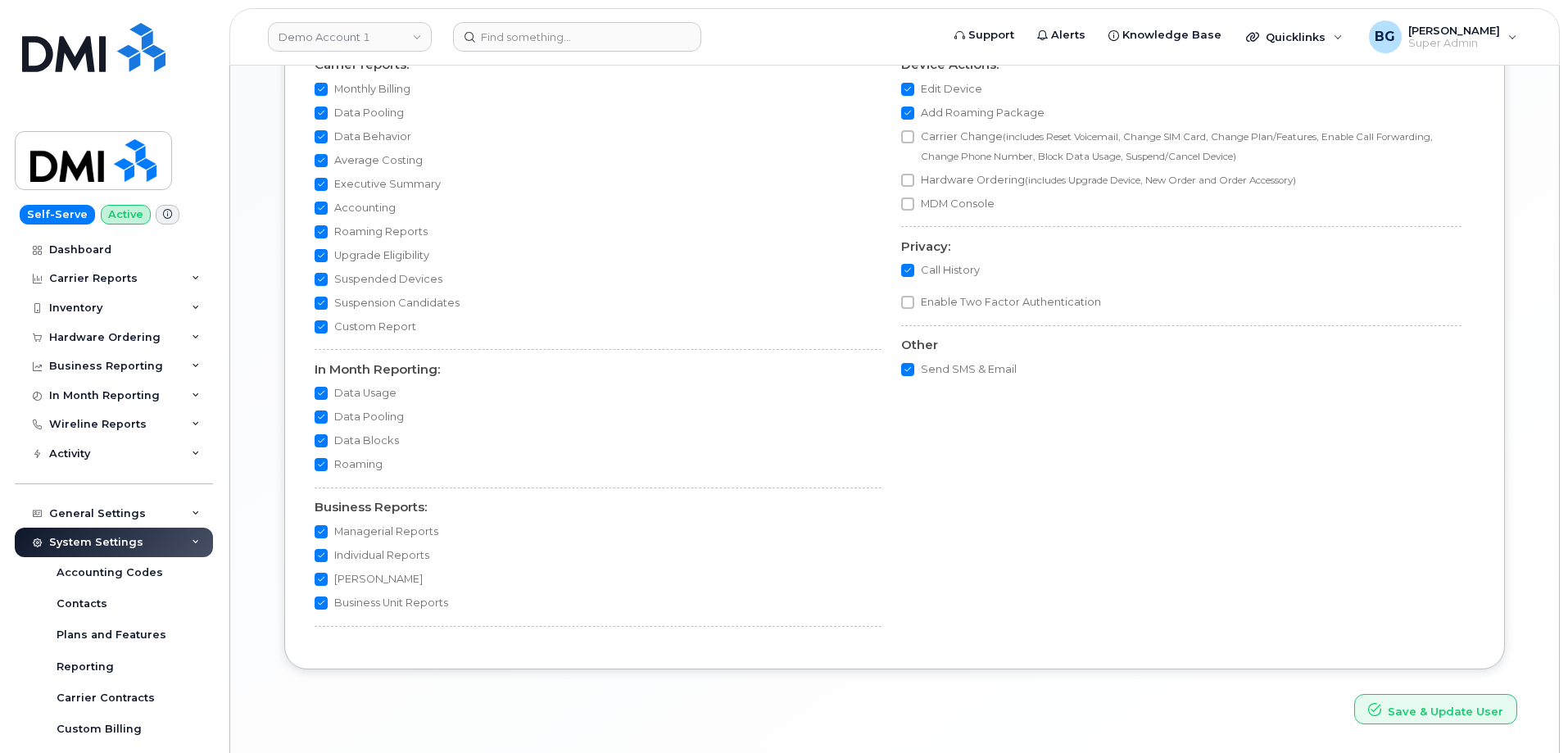
scroll to position [1698, 0]
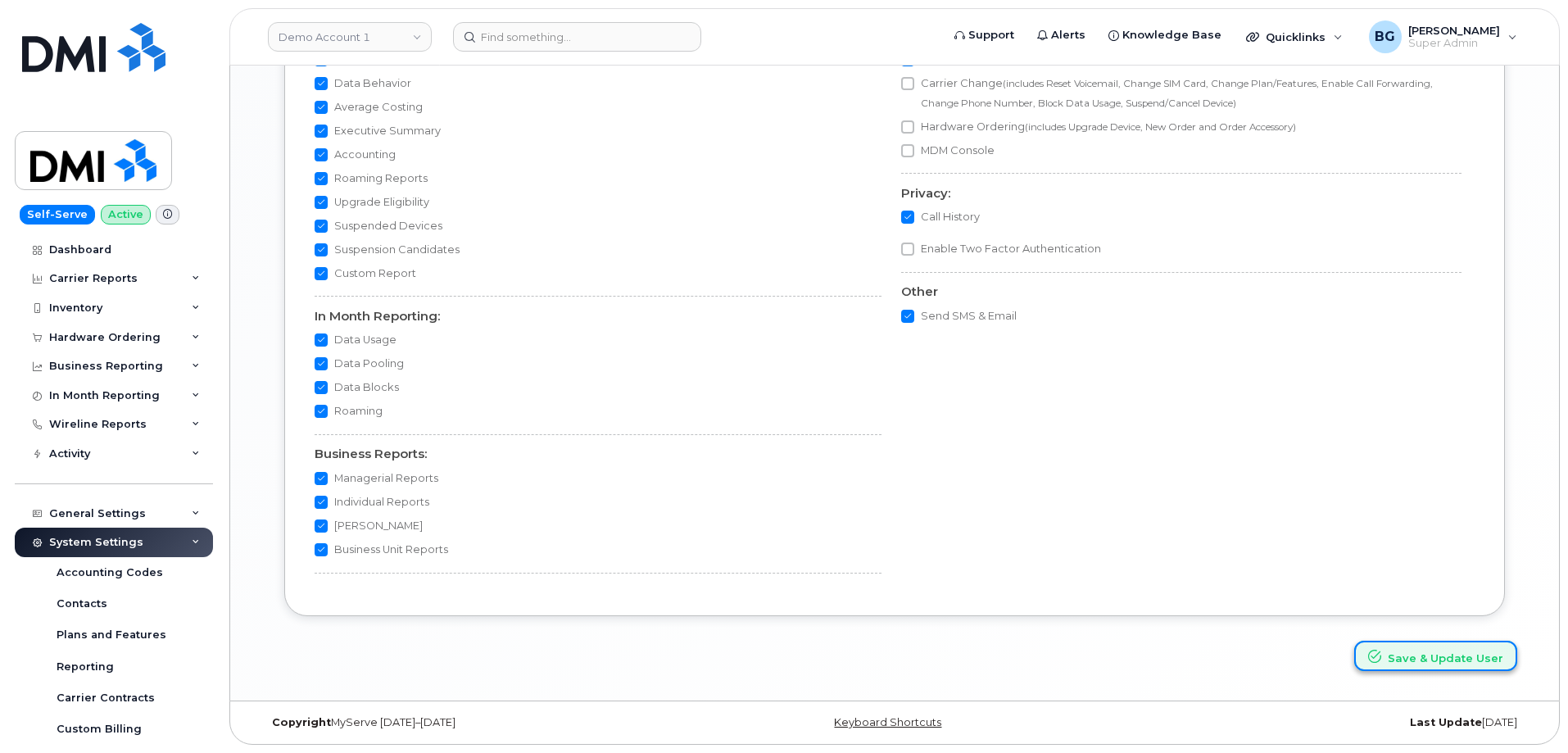
click at [1427, 661] on button "Save & Update User" at bounding box center [1436, 656] width 163 height 31
